Goal: Task Accomplishment & Management: Use online tool/utility

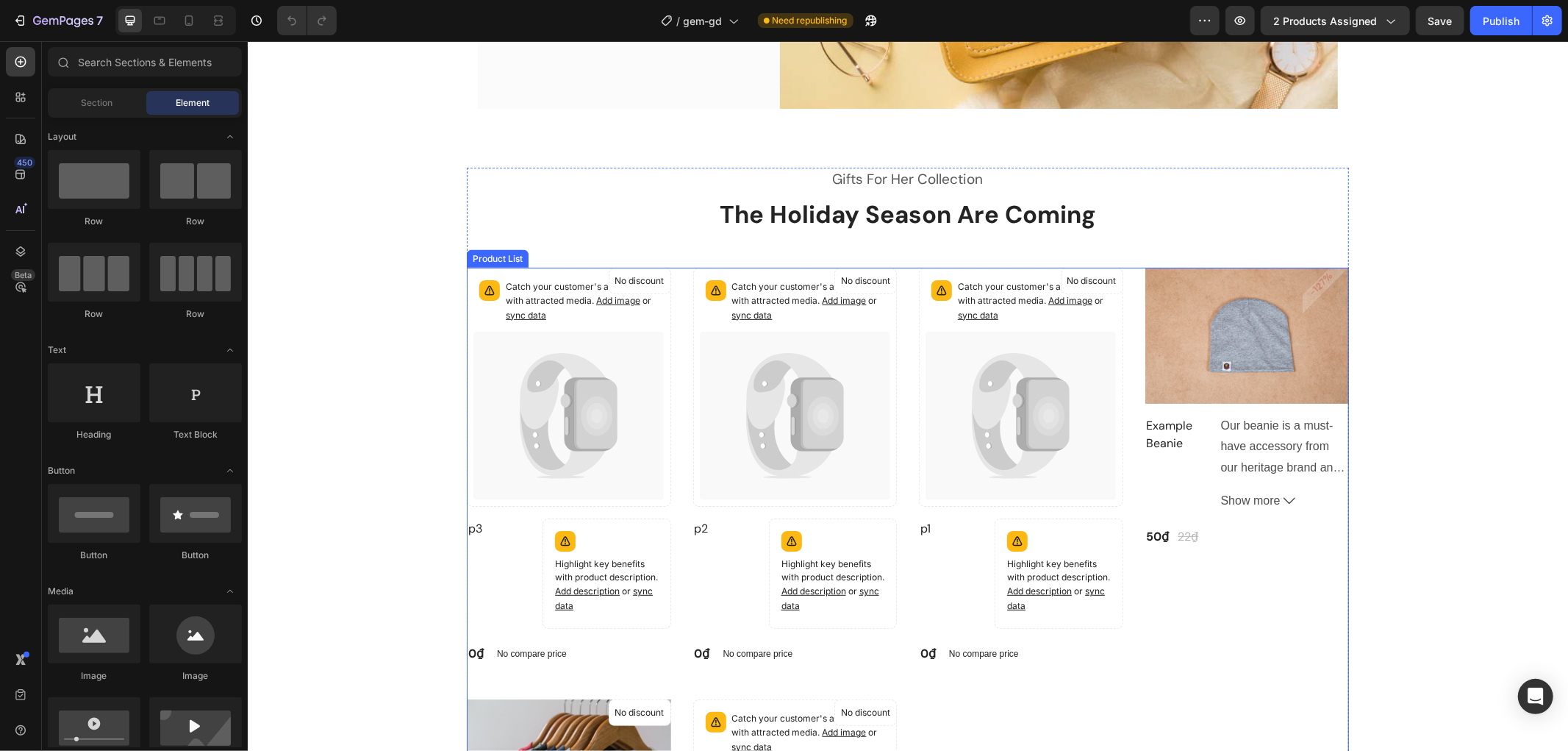
click at [1271, 592] on div "Product Images & Gallery -127% Product Badge Row Example Beanie (P) Title Our b…" at bounding box center [1247, 465] width 205 height 397
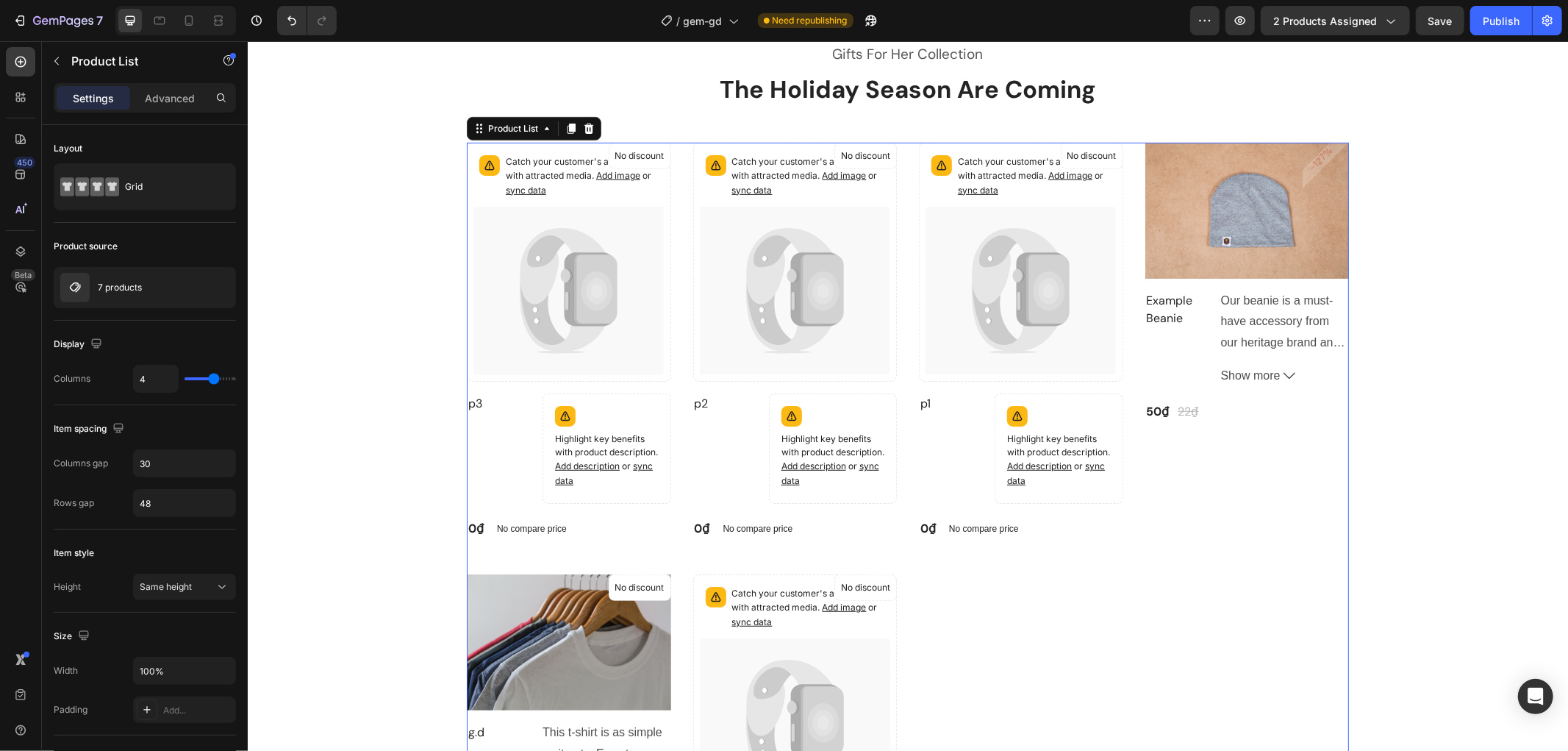
scroll to position [490, 0]
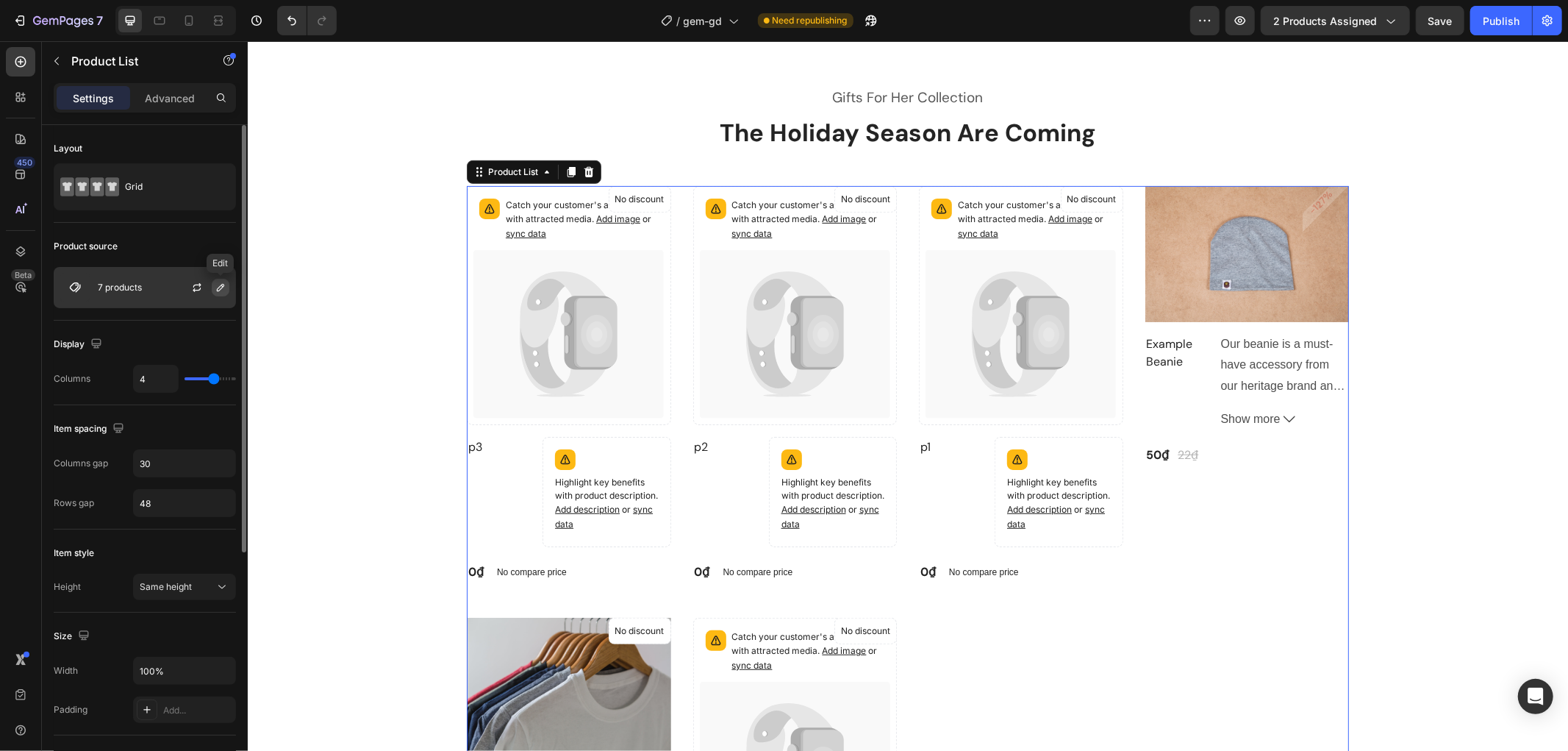
click at [225, 282] on icon "button" at bounding box center [220, 288] width 12 height 12
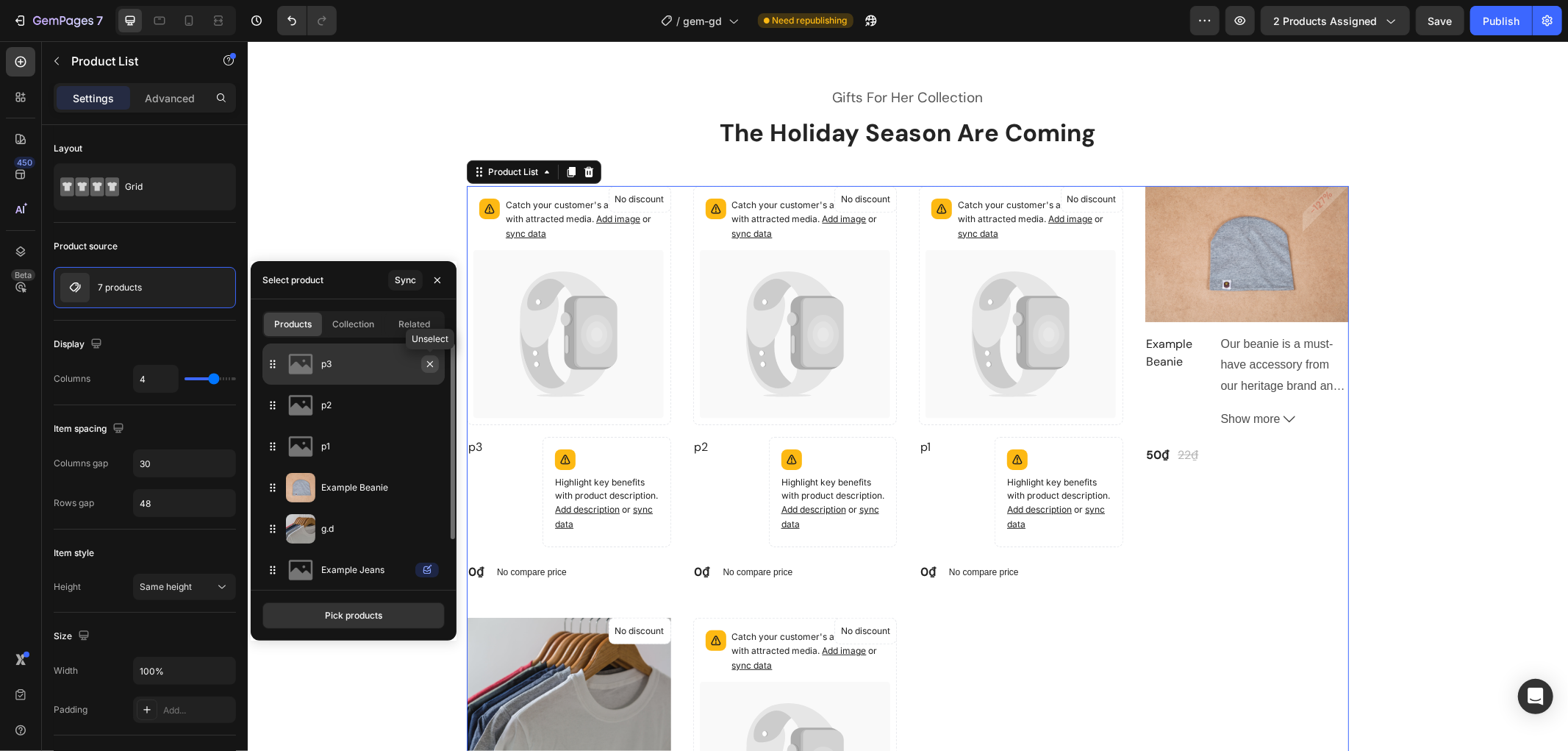
click at [424, 358] on icon "button" at bounding box center [430, 364] width 12 height 12
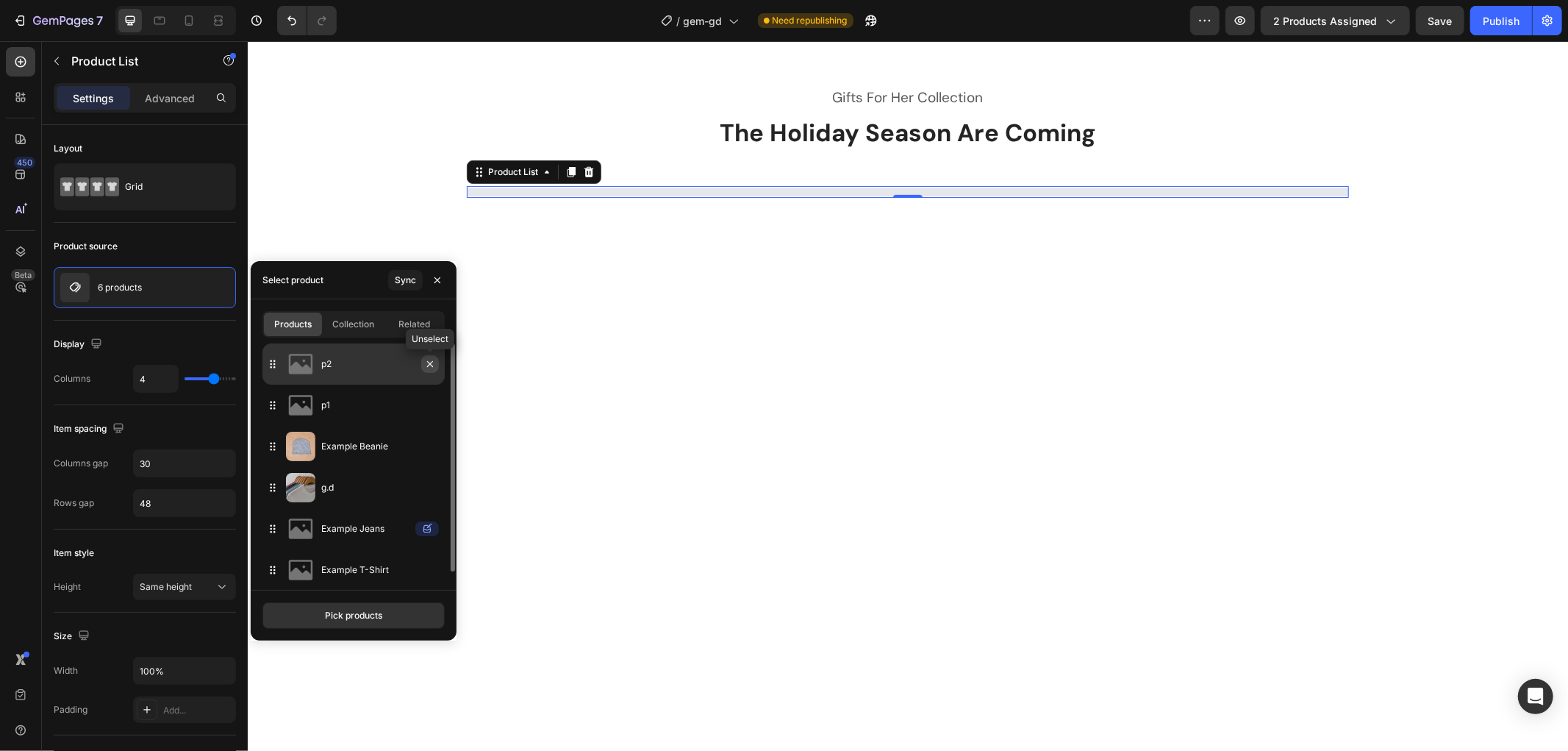
click at [427, 362] on icon "button" at bounding box center [430, 364] width 12 height 12
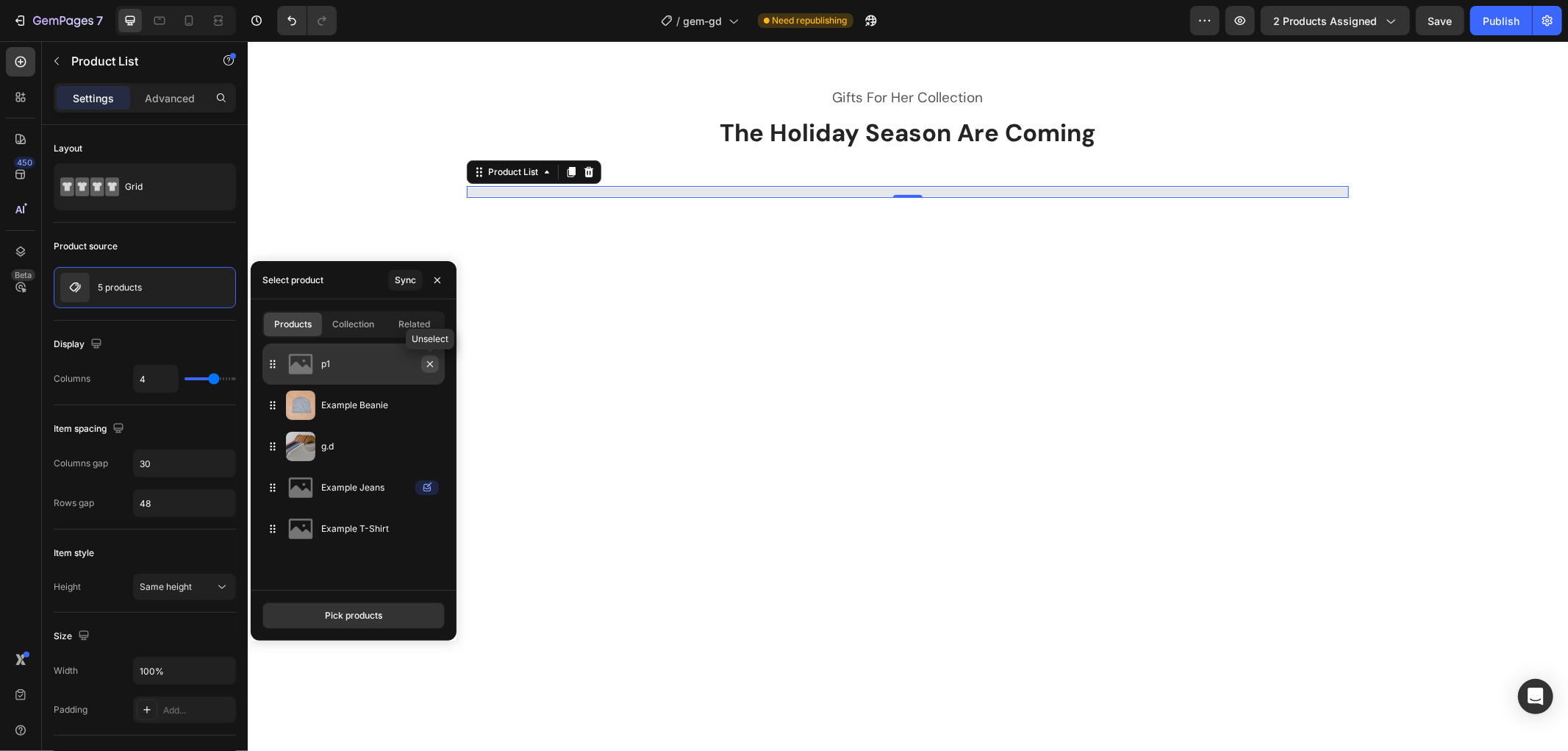
click at [427, 363] on icon "button" at bounding box center [430, 364] width 12 height 12
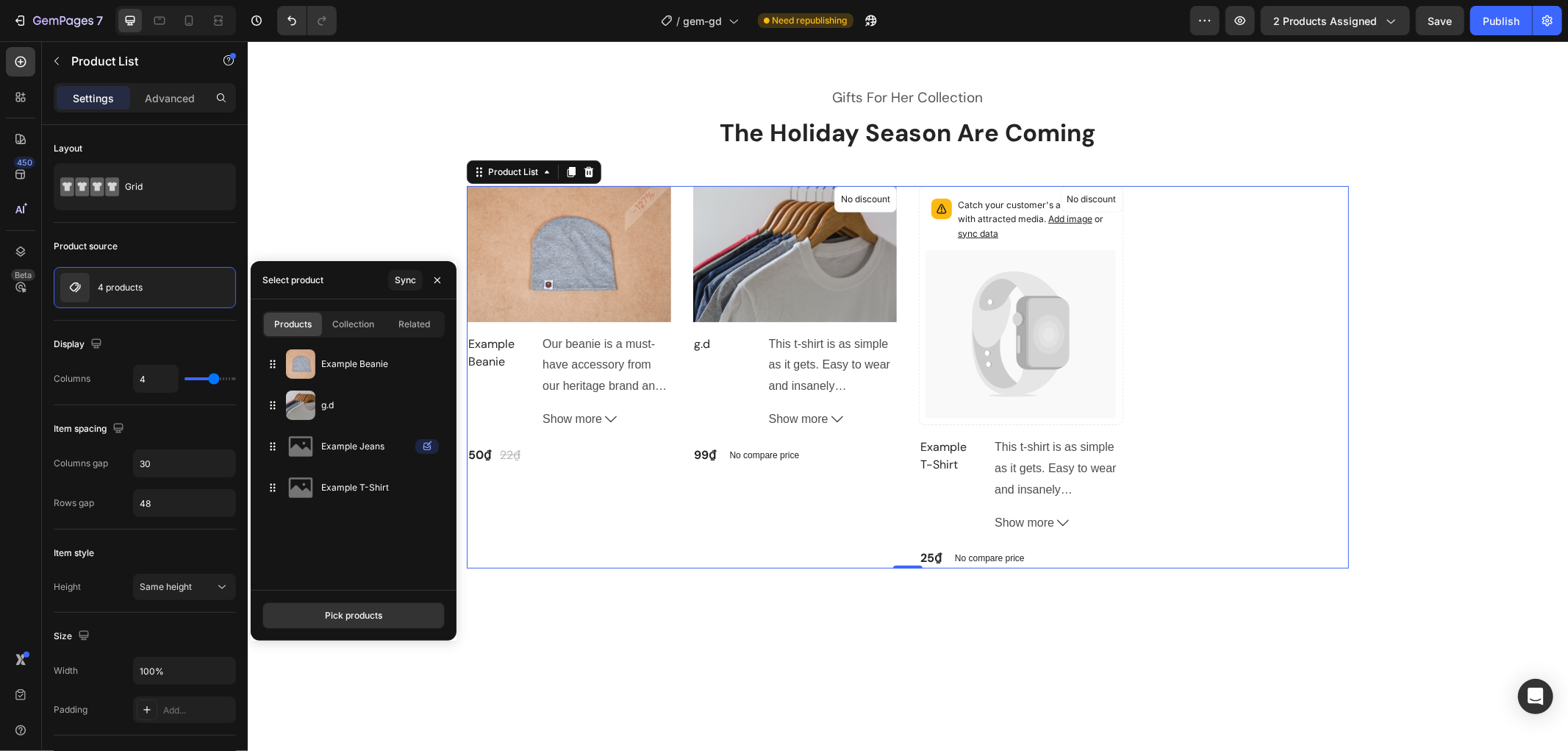
drag, startPoint x: 329, startPoint y: 613, endPoint x: 356, endPoint y: 557, distance: 62.2
click at [356, 557] on div "Products Collection Related Example Beanie g.d Example Jeans Example T-Shirt Pi…" at bounding box center [354, 470] width 206 height 341
click at [329, 626] on button "Pick products" at bounding box center [353, 615] width 182 height 27
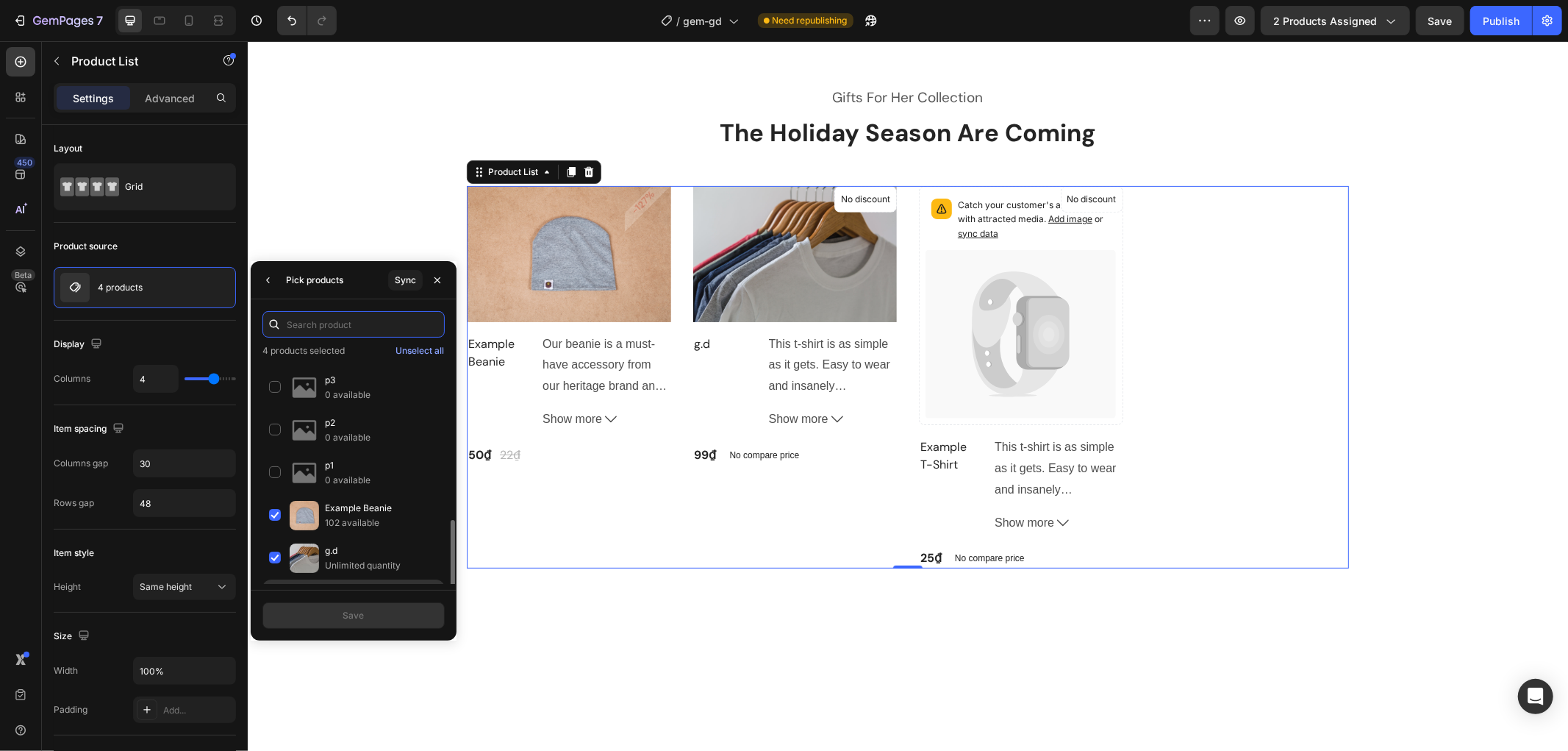
scroll to position [119, 0]
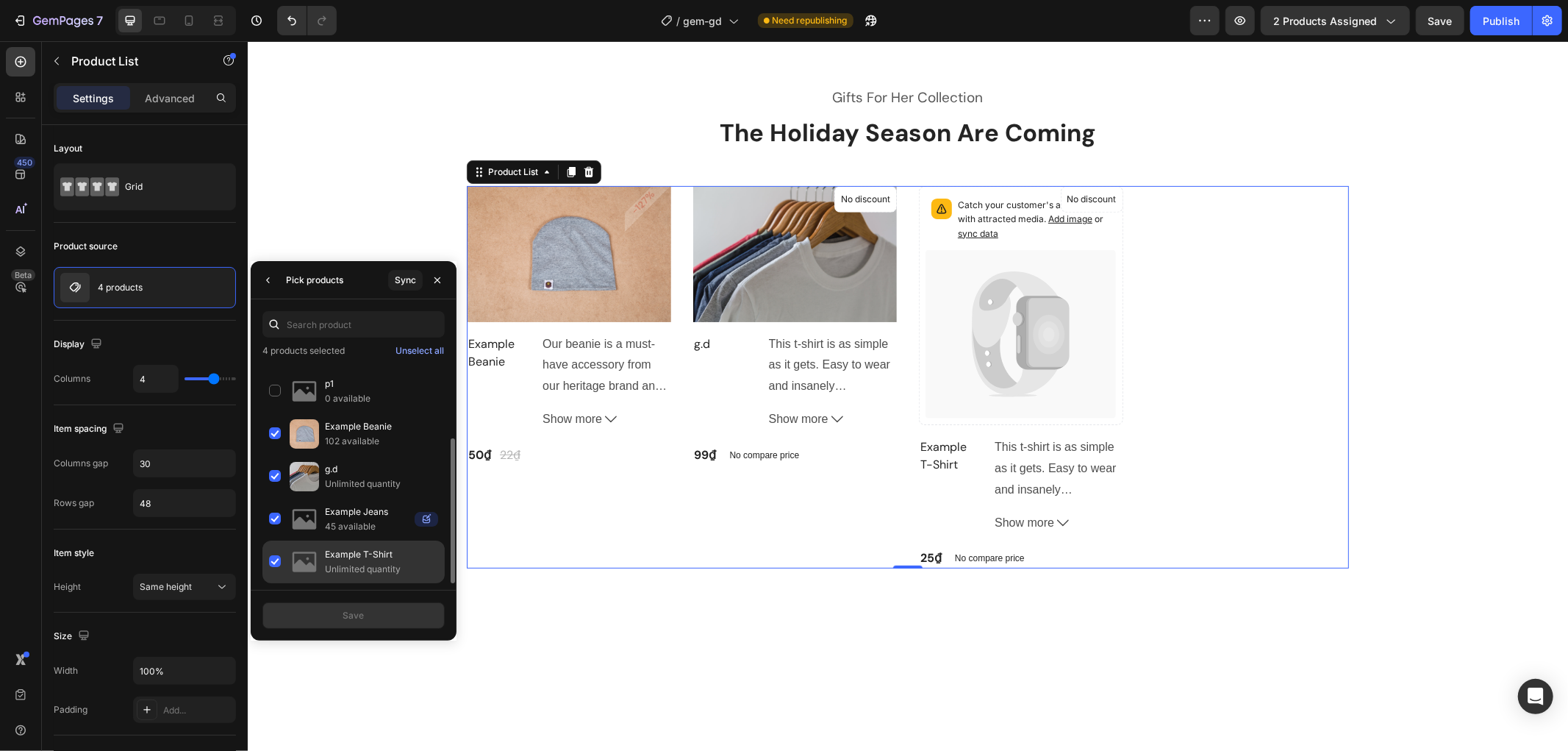
click at [284, 556] on div "Example T-Shirt Unlimited quantity" at bounding box center [353, 561] width 182 height 42
click at [283, 556] on div "Example T-Shirt Unlimited quantity" at bounding box center [353, 561] width 182 height 42
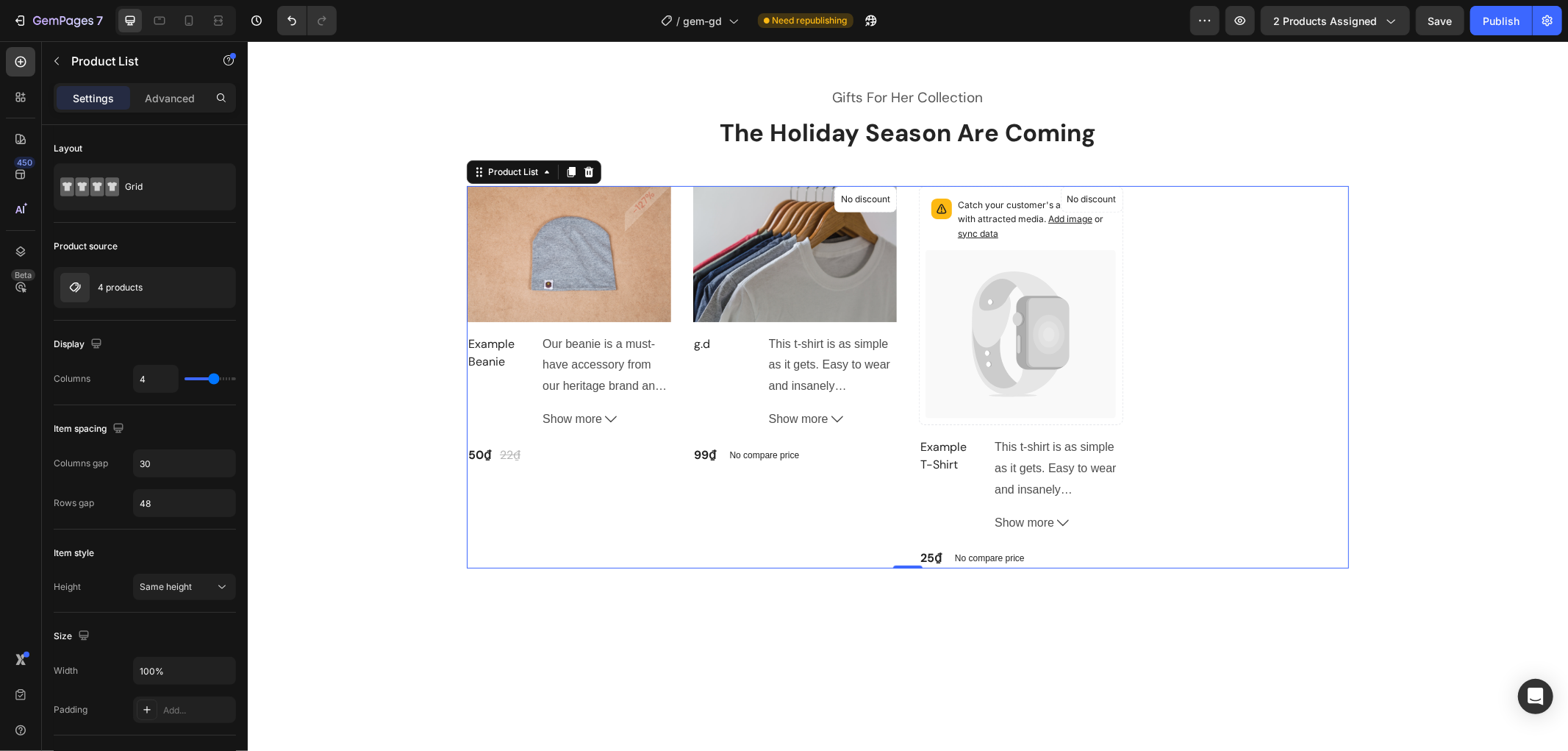
click at [1159, 368] on div "Product Images & Gallery -127% Product Badge Row Example Beanie (P) Title Our b…" at bounding box center [907, 377] width 882 height 383
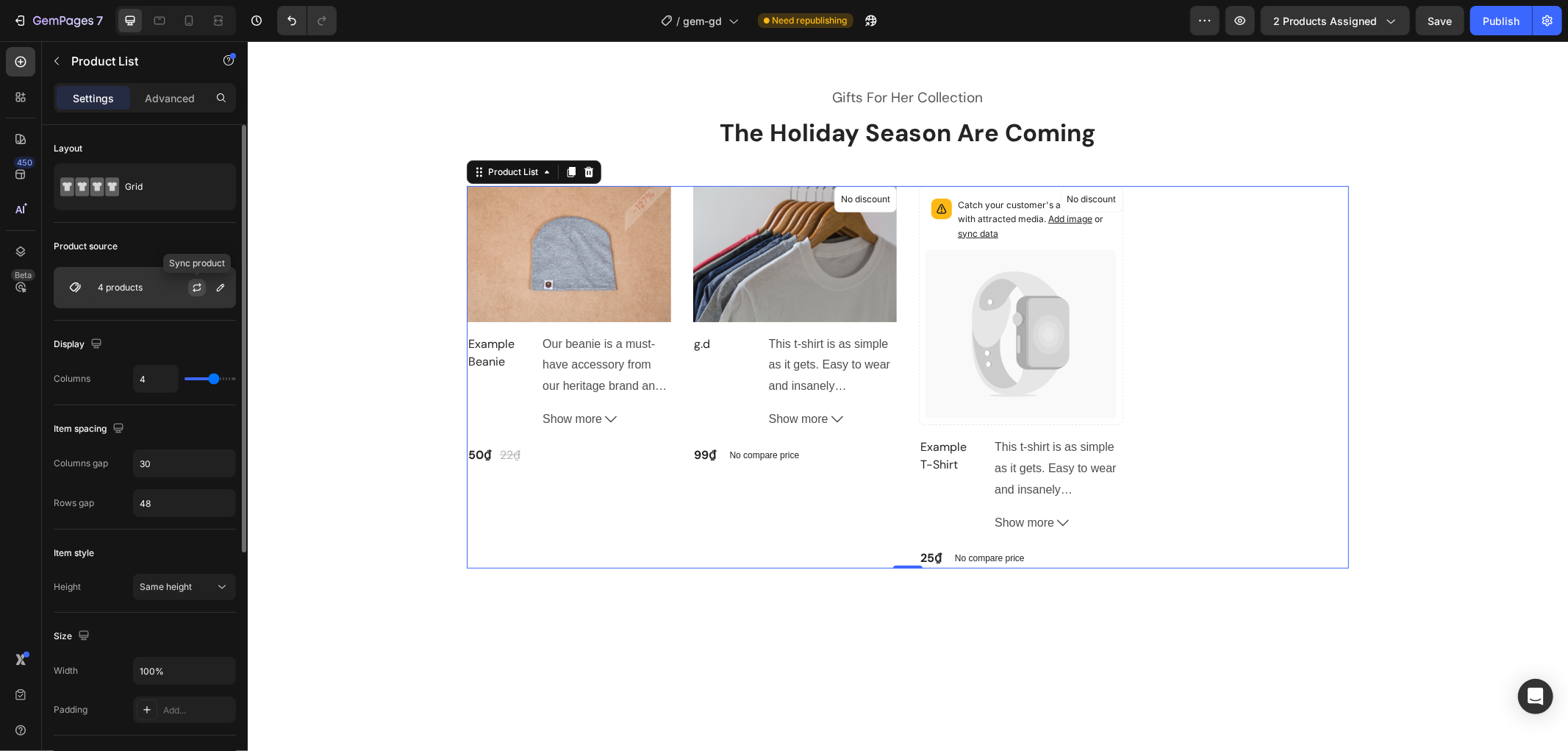
click at [195, 289] on icon "button" at bounding box center [197, 289] width 8 height 4
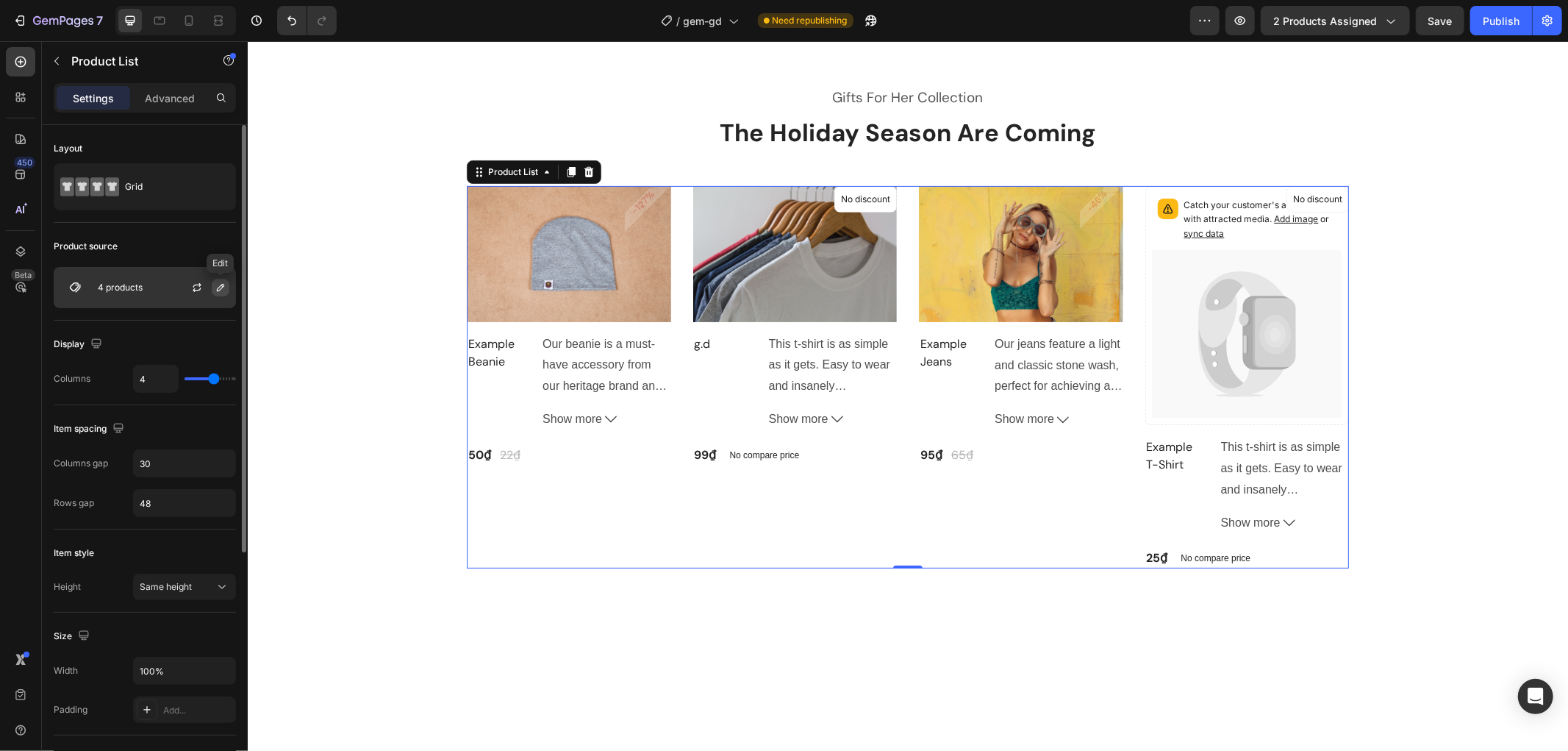
click at [217, 287] on icon "button" at bounding box center [220, 288] width 12 height 12
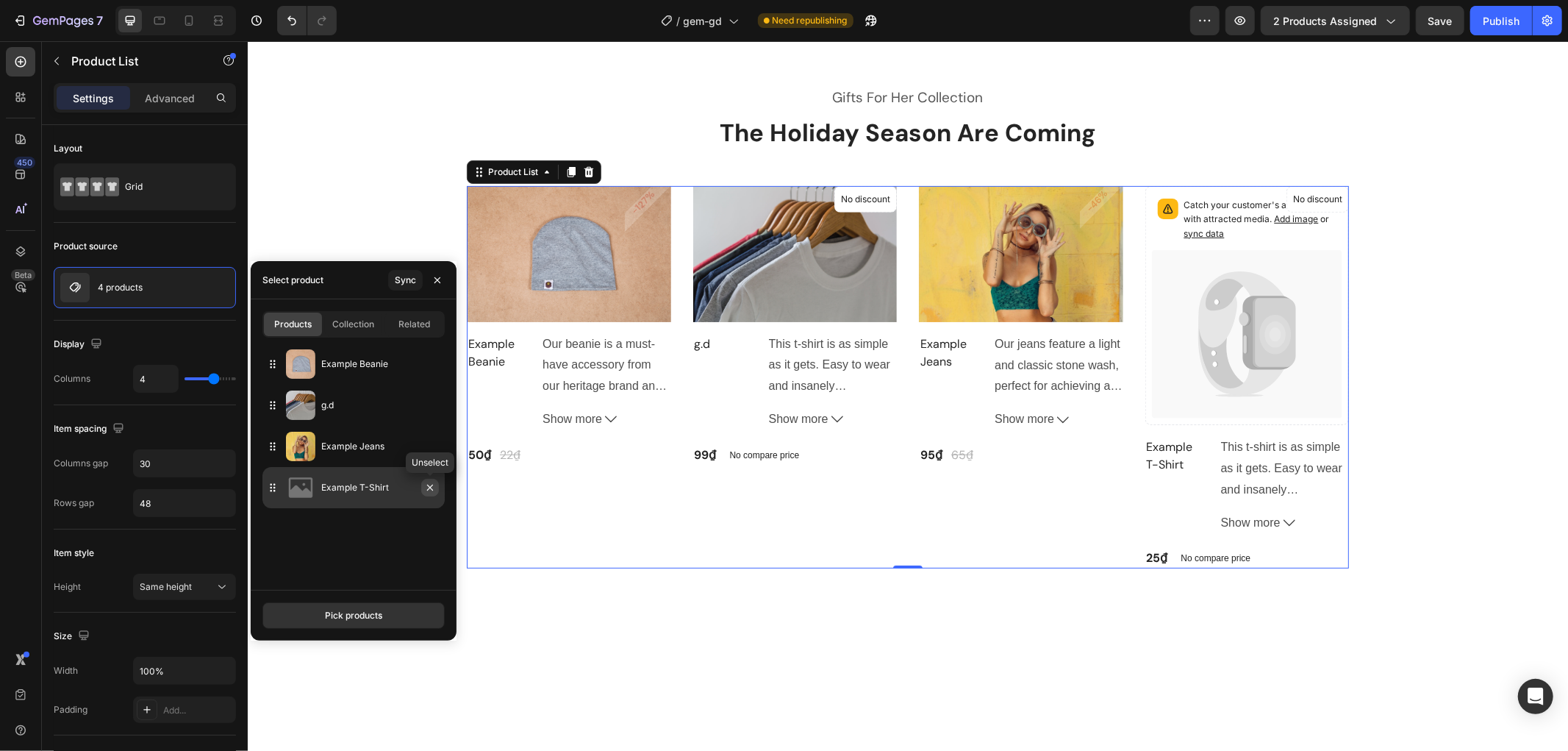
click at [430, 483] on icon "button" at bounding box center [430, 487] width 12 height 12
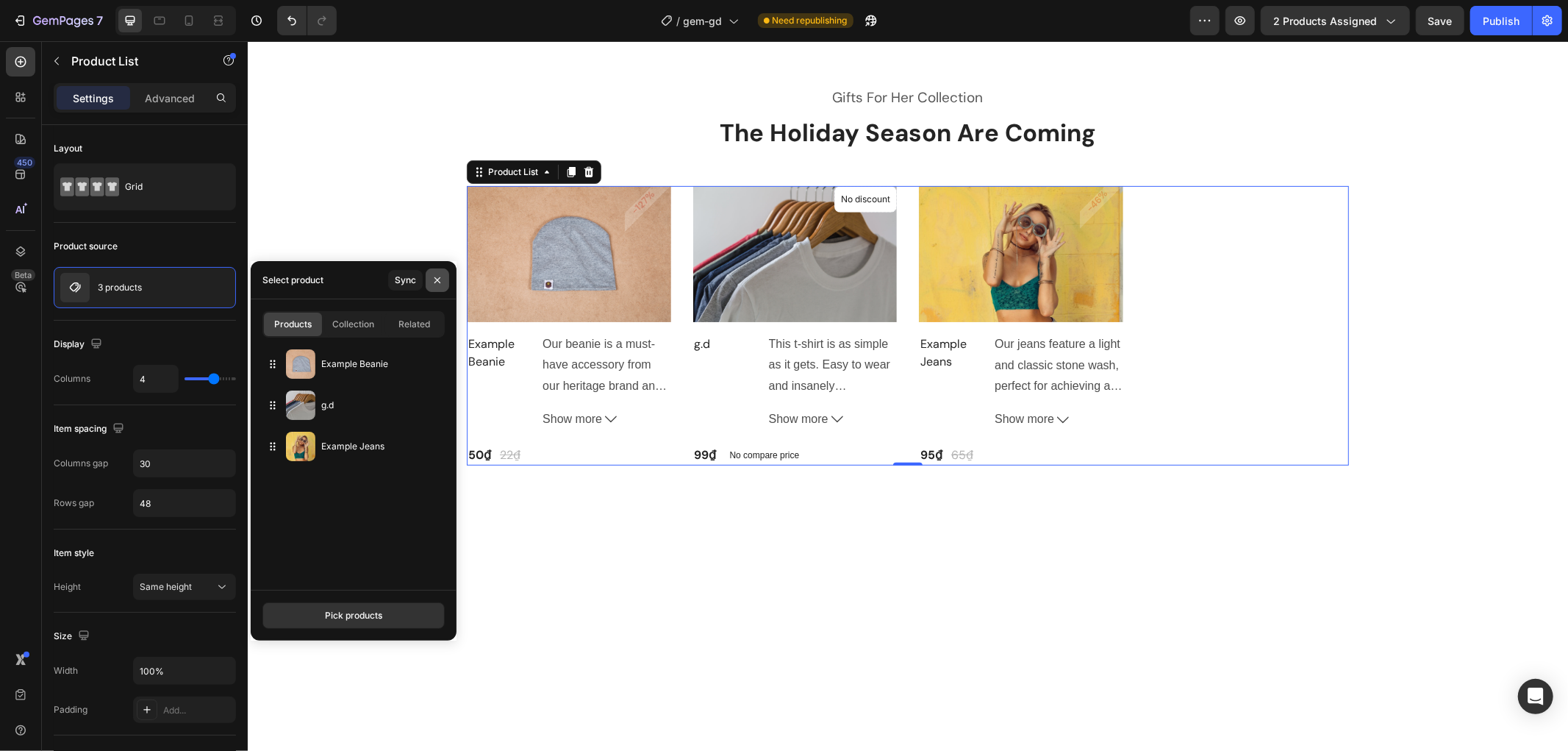
click at [446, 280] on button "button" at bounding box center [437, 280] width 23 height 23
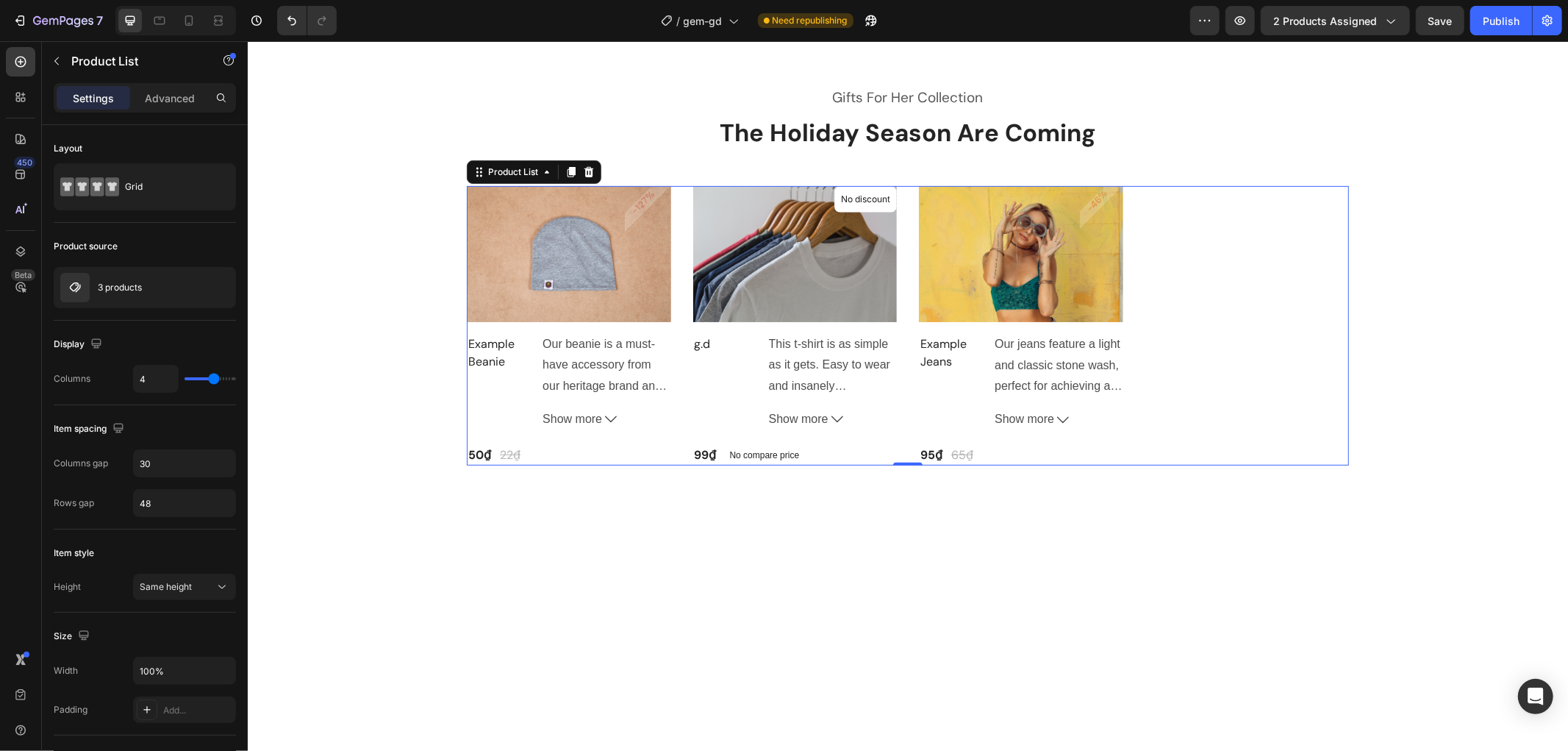
click at [1226, 274] on div "Product Images & Gallery -127% Product Badge Row Example Beanie (P) Title Our b…" at bounding box center [907, 325] width 882 height 279
click at [1448, 11] on button "Save" at bounding box center [1440, 20] width 48 height 29
click at [1240, 22] on icon "button" at bounding box center [1240, 21] width 15 height 15
click at [1212, 215] on div "Product Images & Gallery -127% Product Badge Row Example Beanie (P) Title Our b…" at bounding box center [907, 325] width 882 height 279
click at [670, 324] on div "Product Images & Gallery -46% Product Badge Row Example Jeans (P) Title Our jea…" at bounding box center [569, 325] width 205 height 279
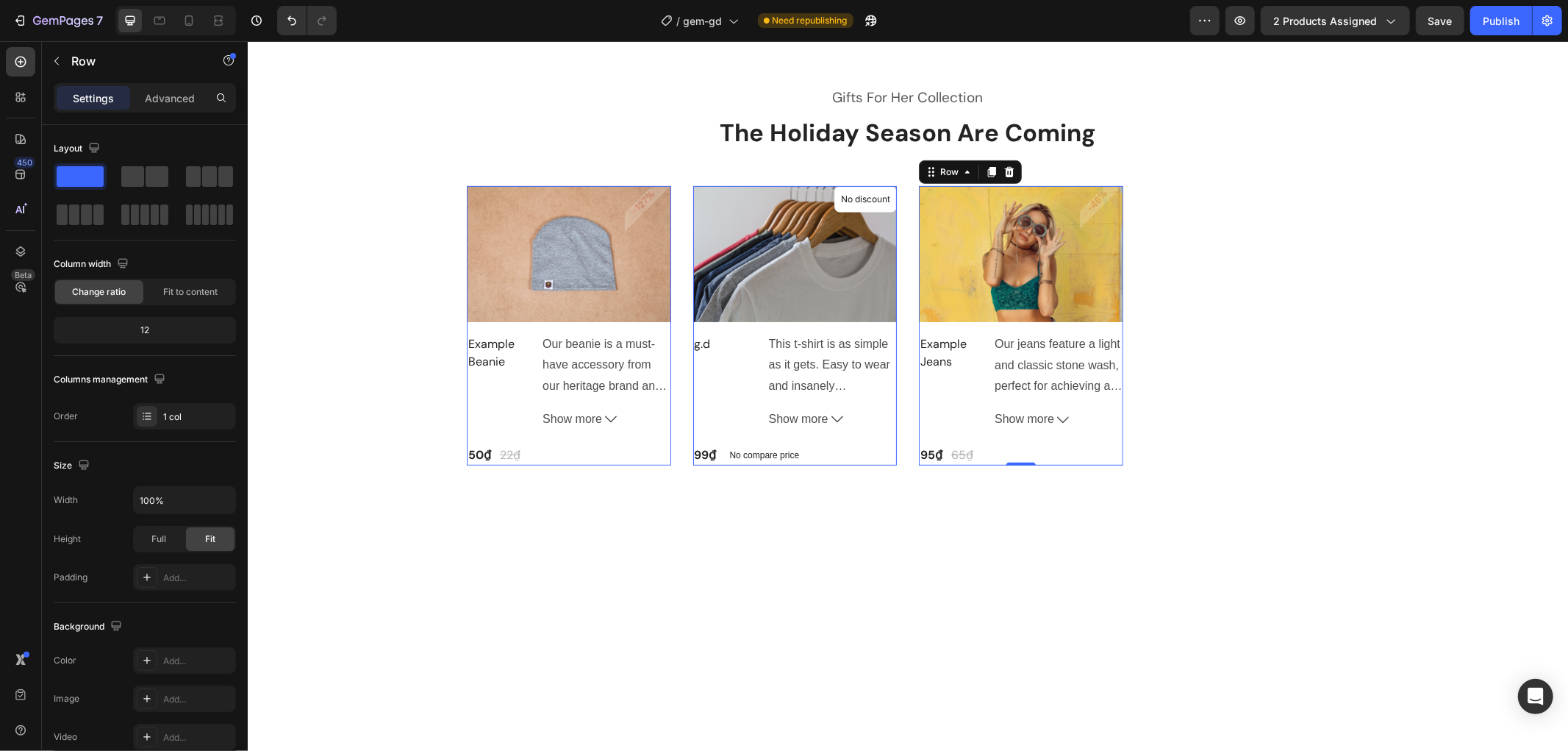
click at [670, 324] on div "Product Images & Gallery -46% Product Badge Row Example Jeans (P) Title Our jea…" at bounding box center [569, 325] width 205 height 279
click at [1205, 284] on div "Product Images & Gallery -127% Product Badge Row Example Beanie (P) Title Our b…" at bounding box center [907, 325] width 882 height 279
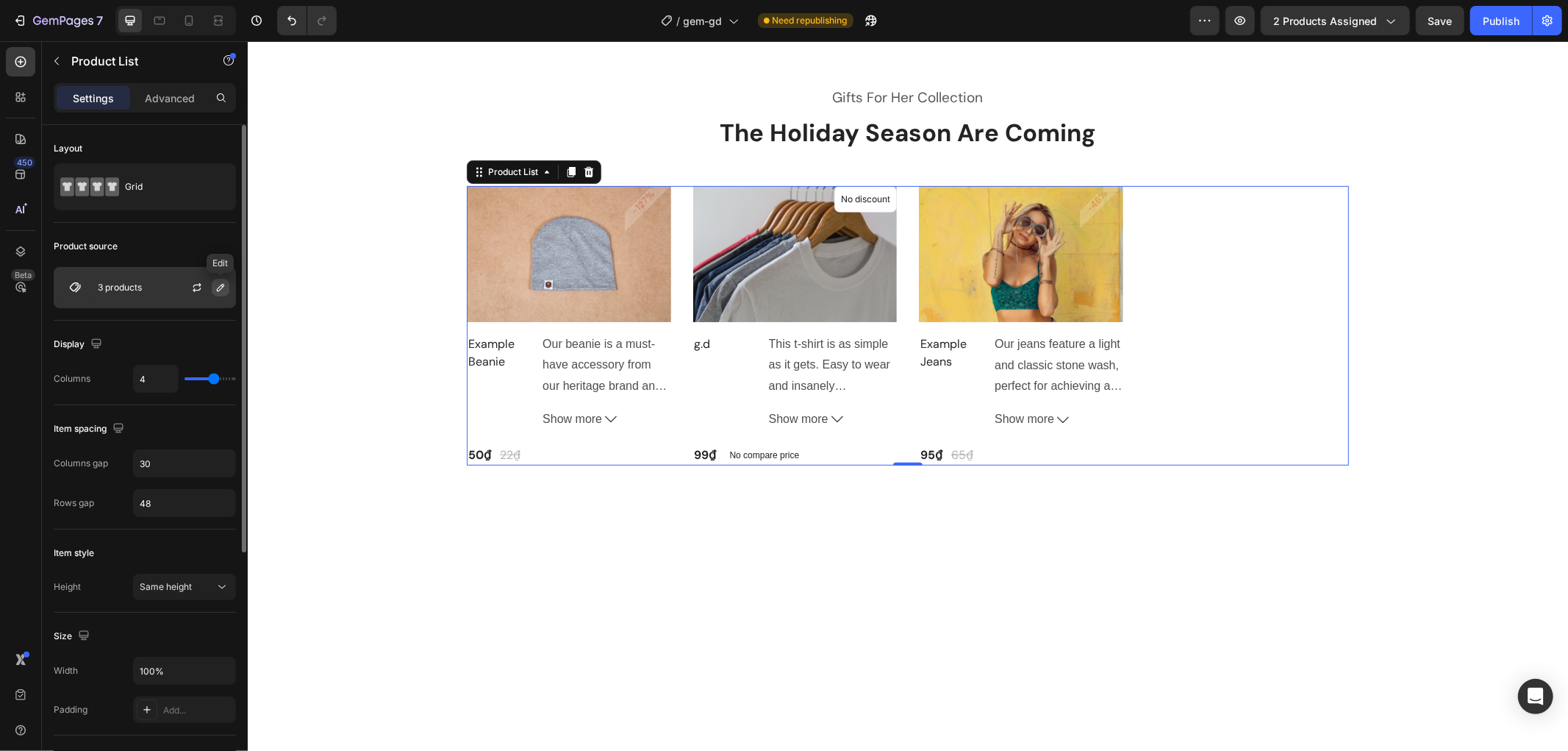
click at [214, 288] on icon "button" at bounding box center [220, 288] width 12 height 12
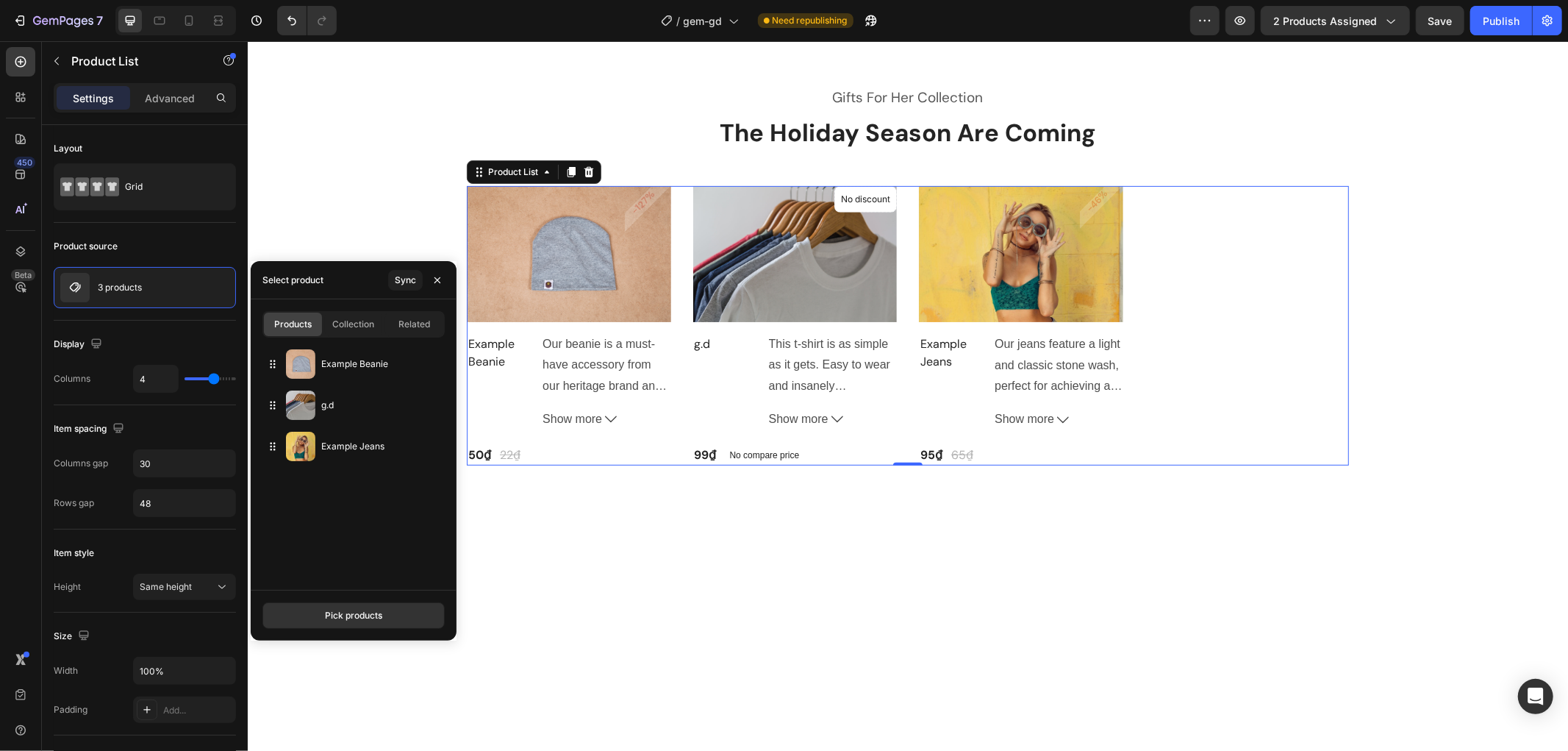
click at [1255, 287] on div "Product Images & Gallery -127% Product Badge Row Example Beanie (P) Title Our b…" at bounding box center [907, 325] width 882 height 279
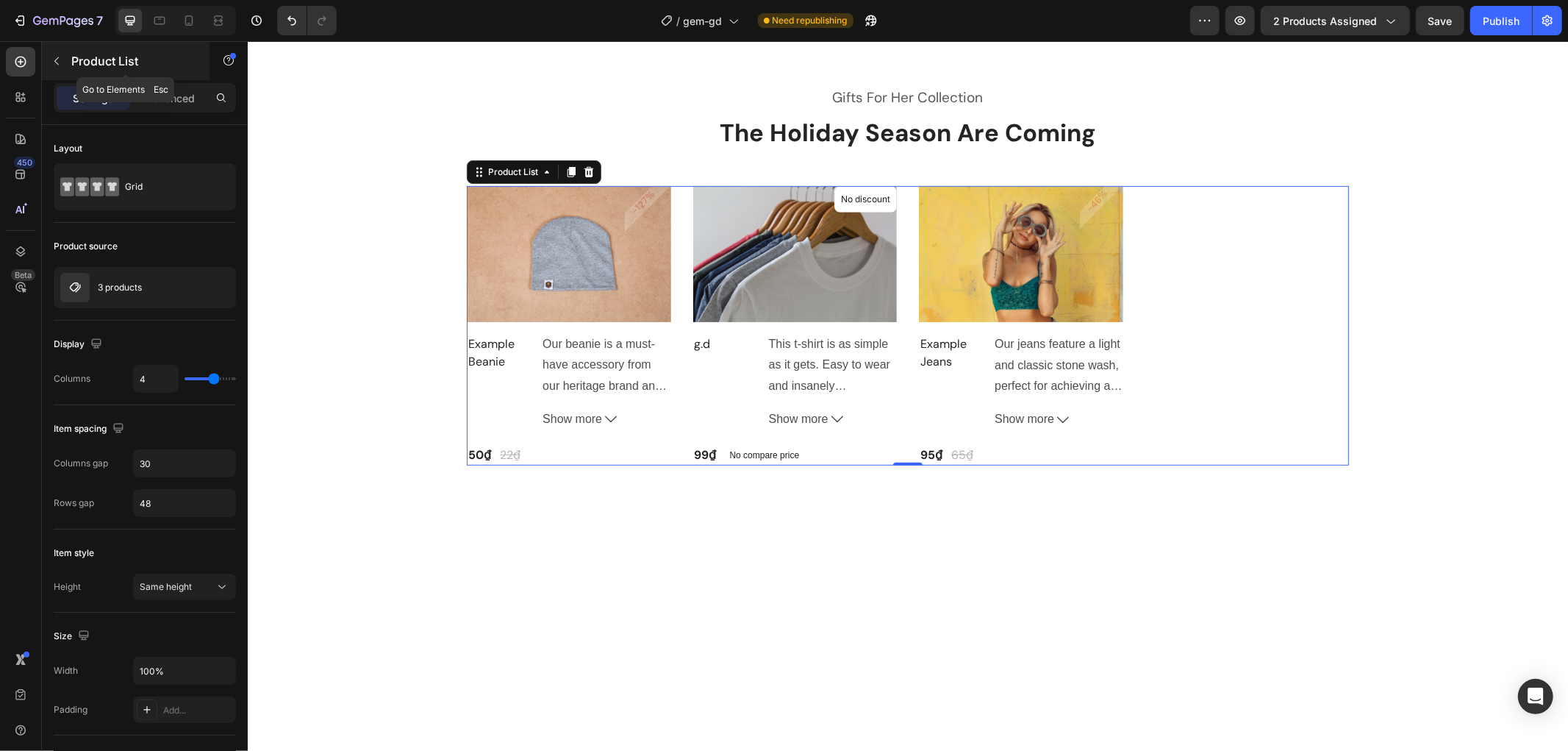
click at [55, 57] on icon "button" at bounding box center [57, 61] width 12 height 12
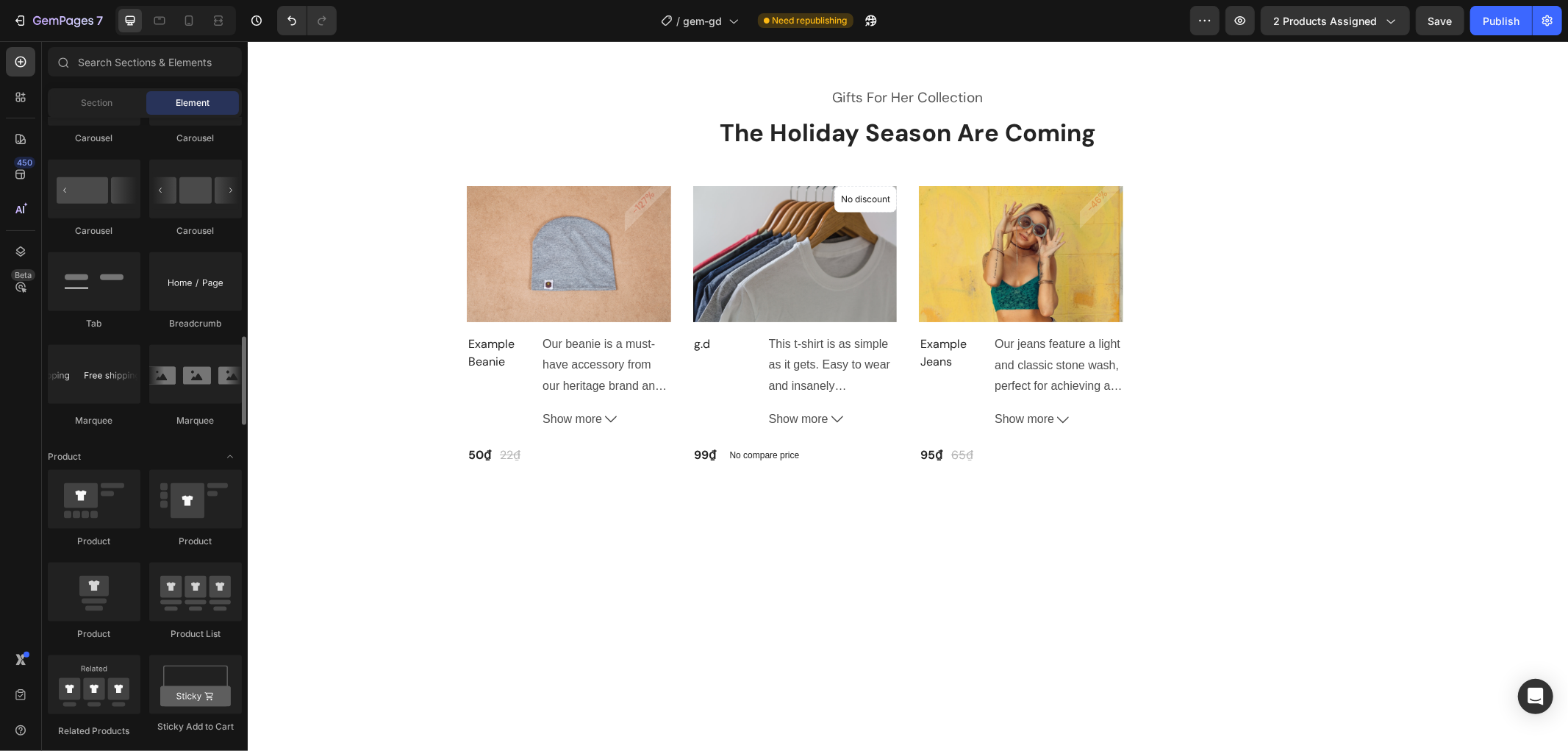
scroll to position [1716, 0]
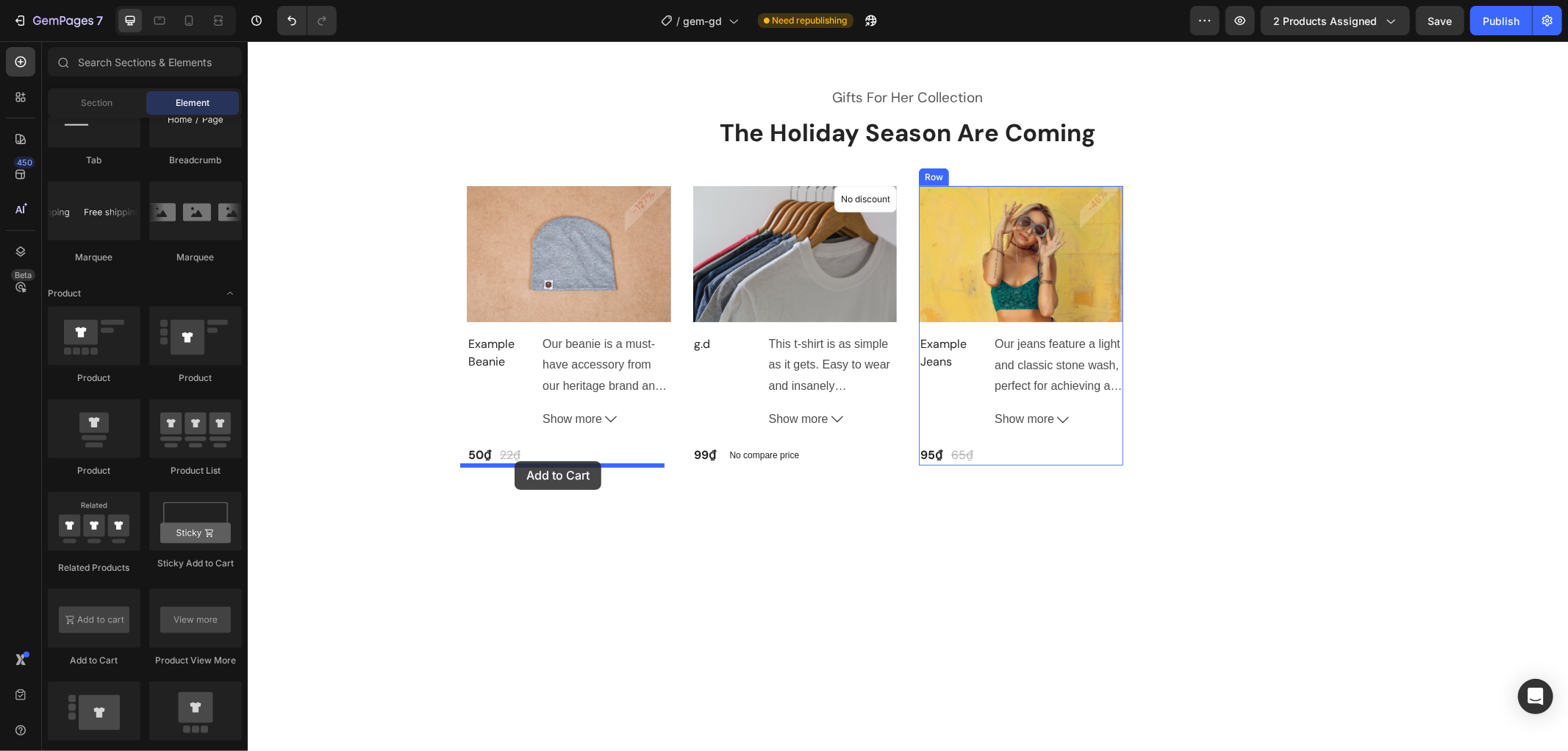
drag, startPoint x: 346, startPoint y: 680, endPoint x: 514, endPoint y: 460, distance: 276.8
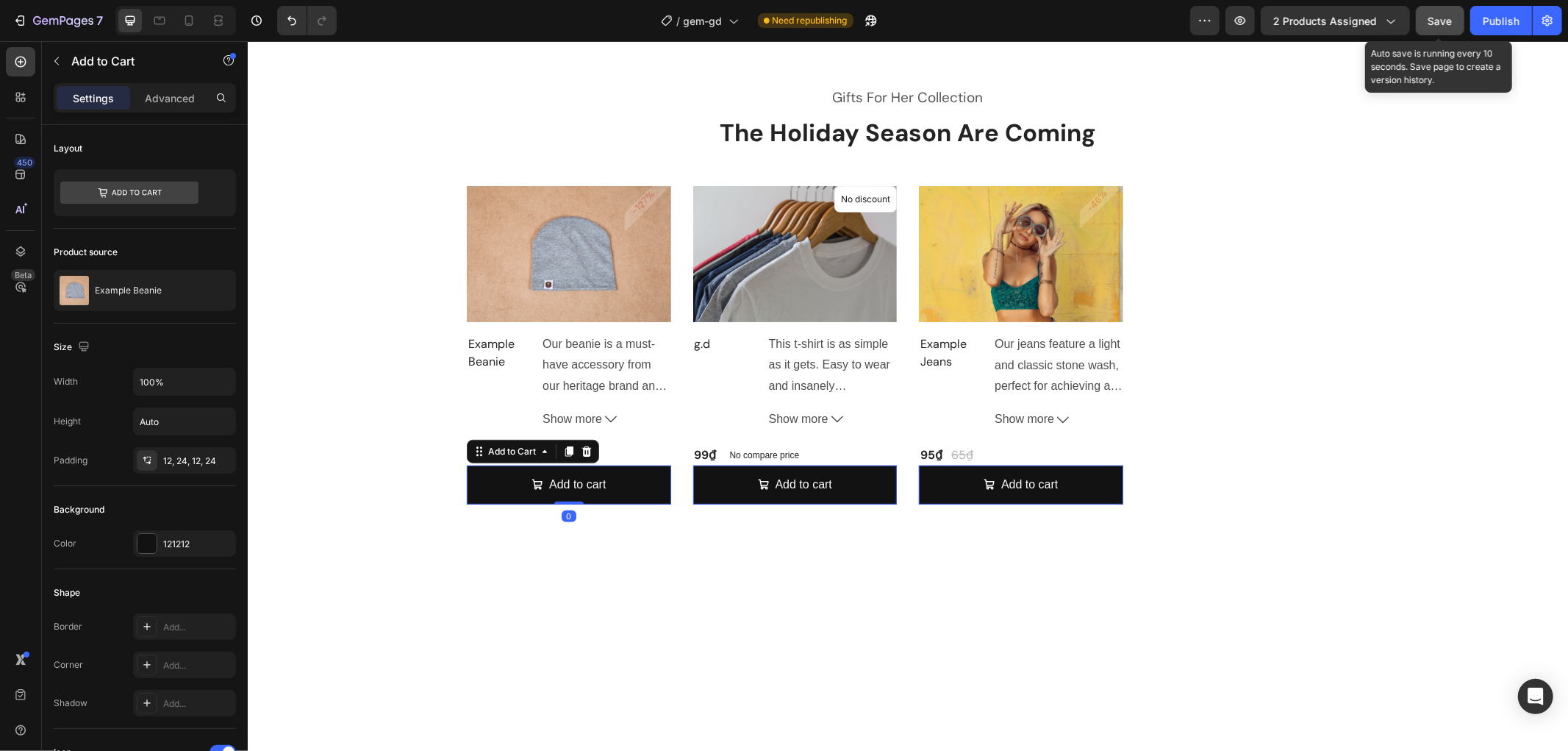
click at [1444, 19] on span "Save" at bounding box center [1440, 21] width 24 height 12
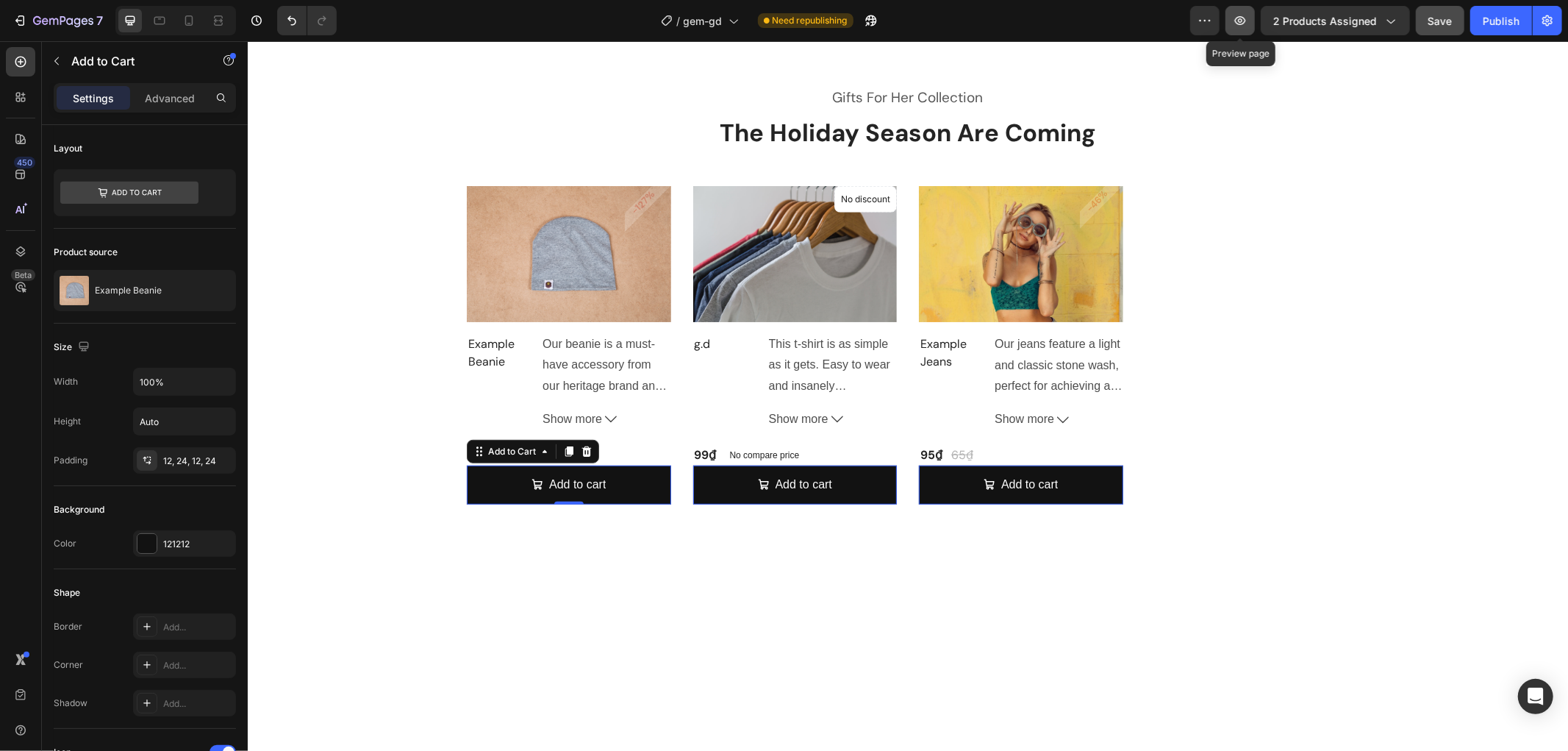
click at [1244, 23] on icon "button" at bounding box center [1240, 20] width 11 height 9
click at [543, 478] on icon "Add to cart" at bounding box center [536, 484] width 12 height 12
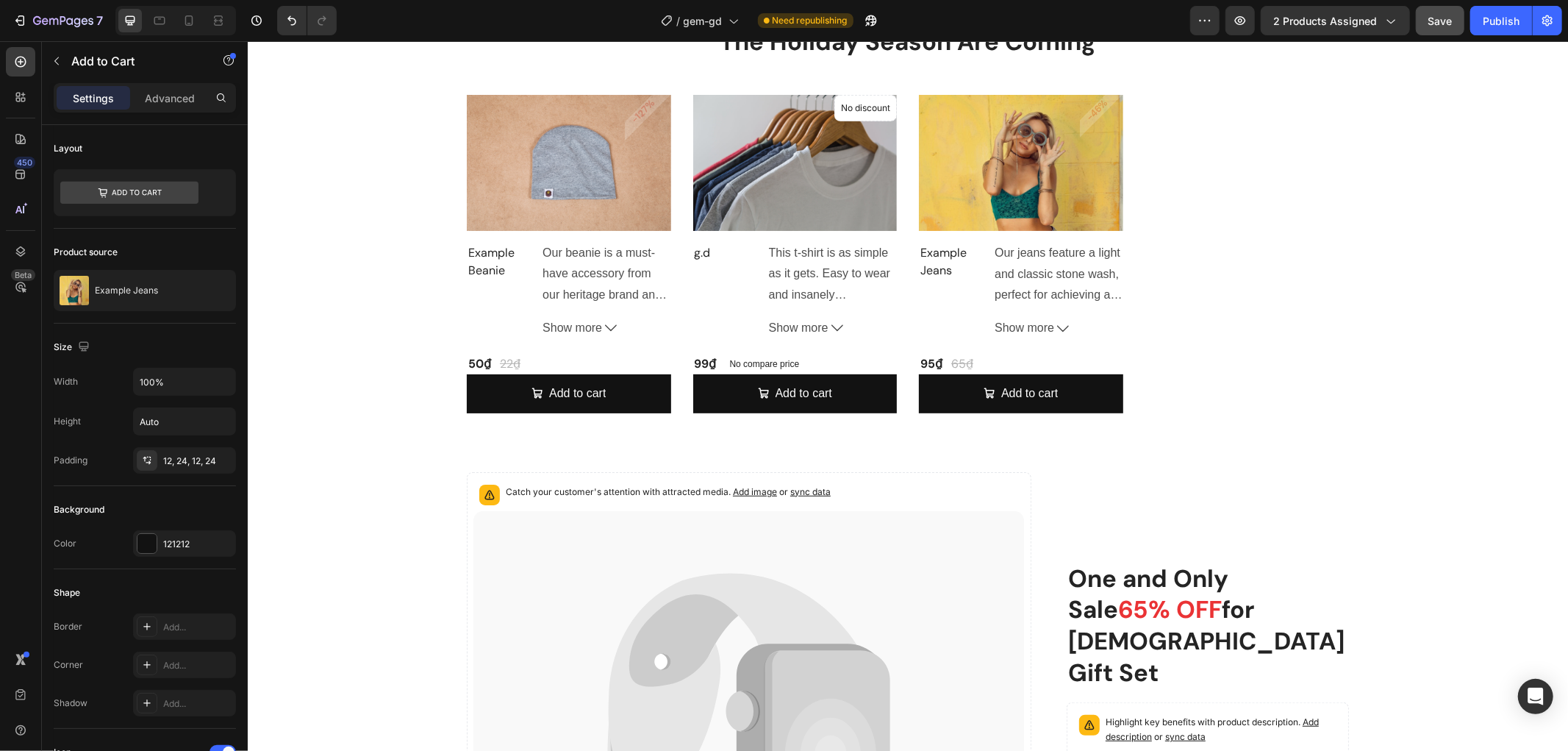
scroll to position [408, 0]
